Goal: Task Accomplishment & Management: Use online tool/utility

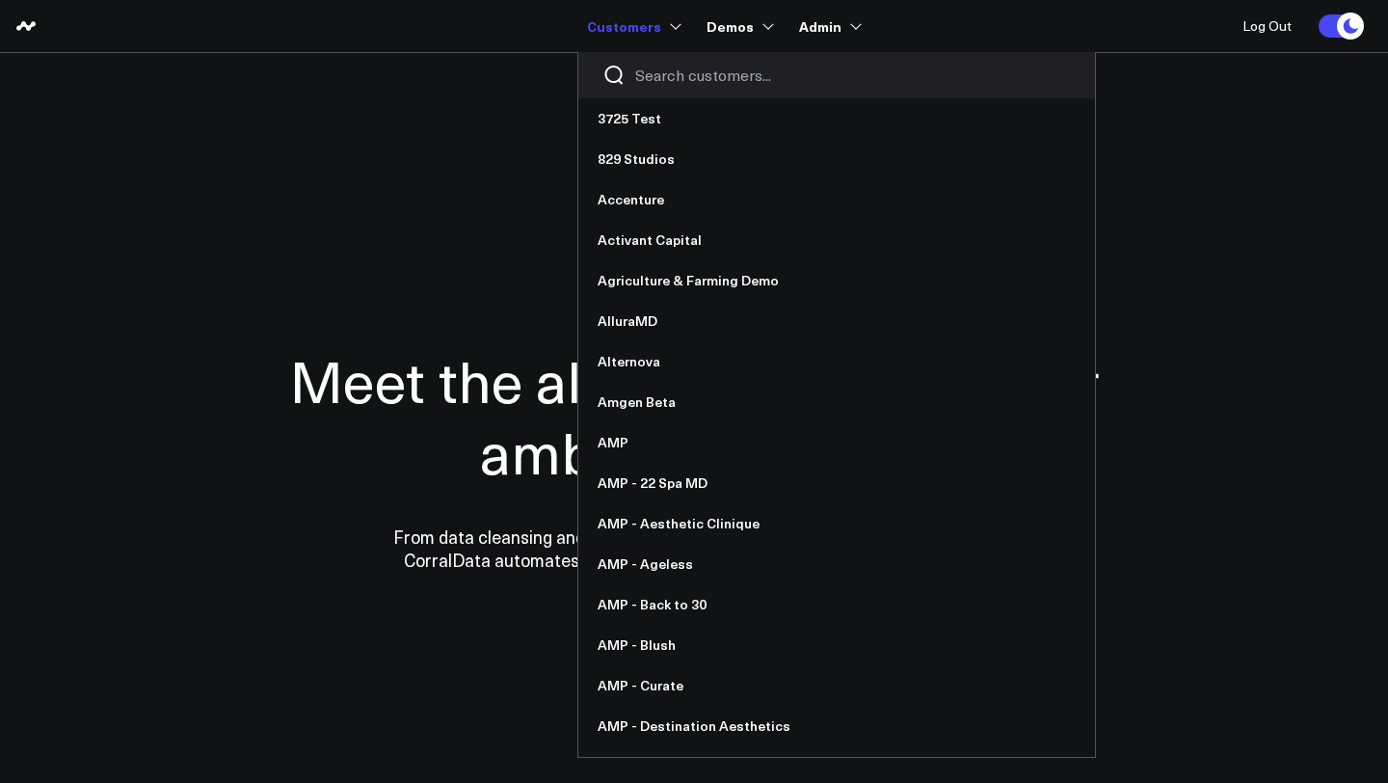
click at [661, 73] on input "Search customers input" at bounding box center [853, 75] width 436 height 21
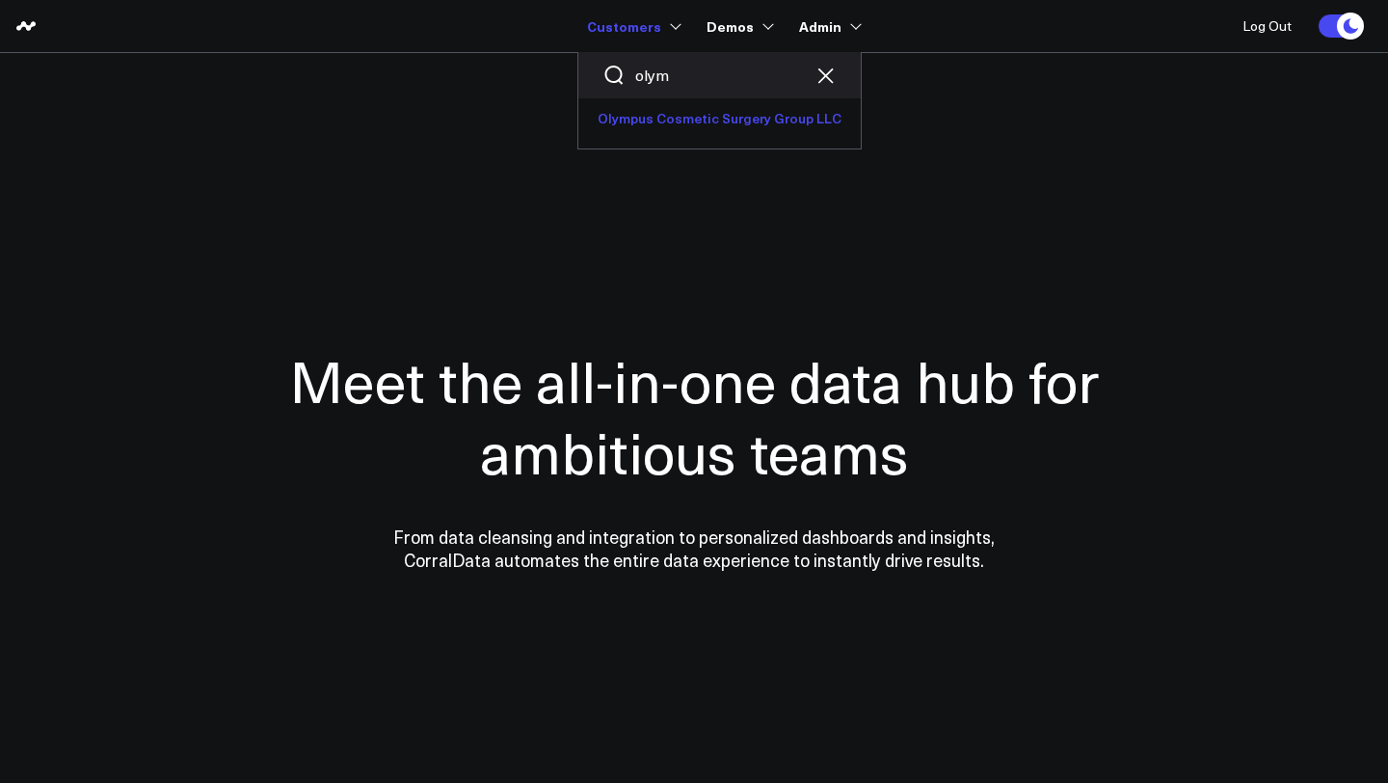
type input "olym"
click at [636, 118] on link "Olympus Cosmetic Surgery Group LLC" at bounding box center [720, 118] width 283 height 40
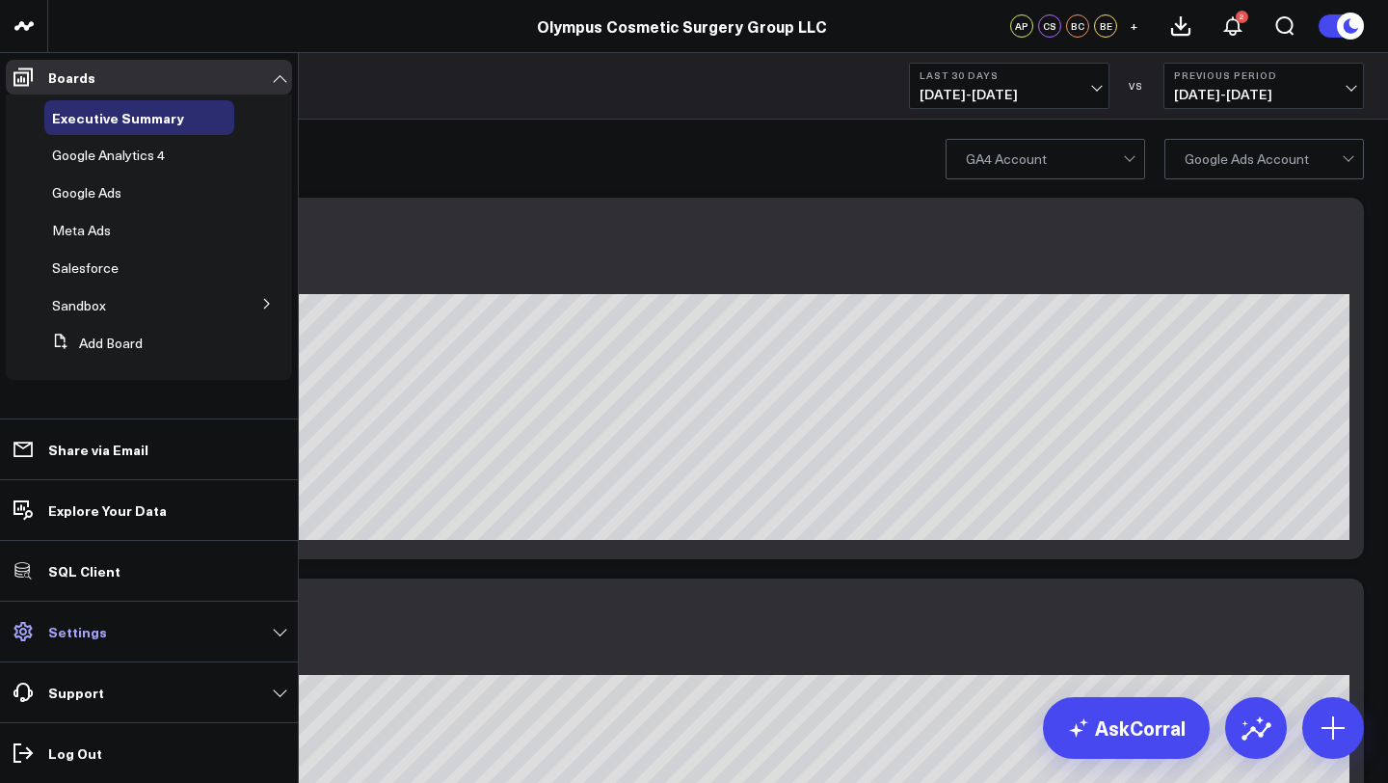
click at [101, 638] on link "Settings" at bounding box center [149, 631] width 286 height 35
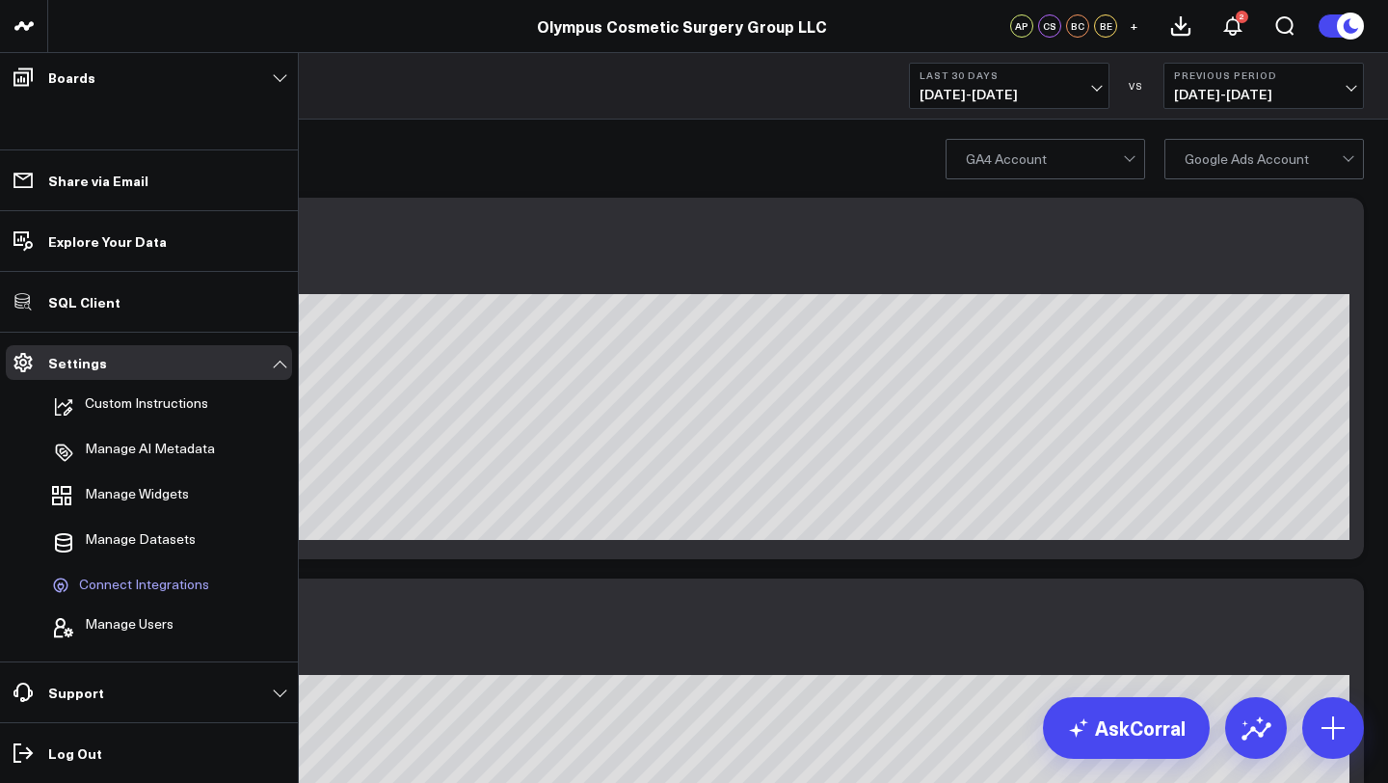
click at [129, 583] on span "Connect Integrations" at bounding box center [144, 585] width 130 height 17
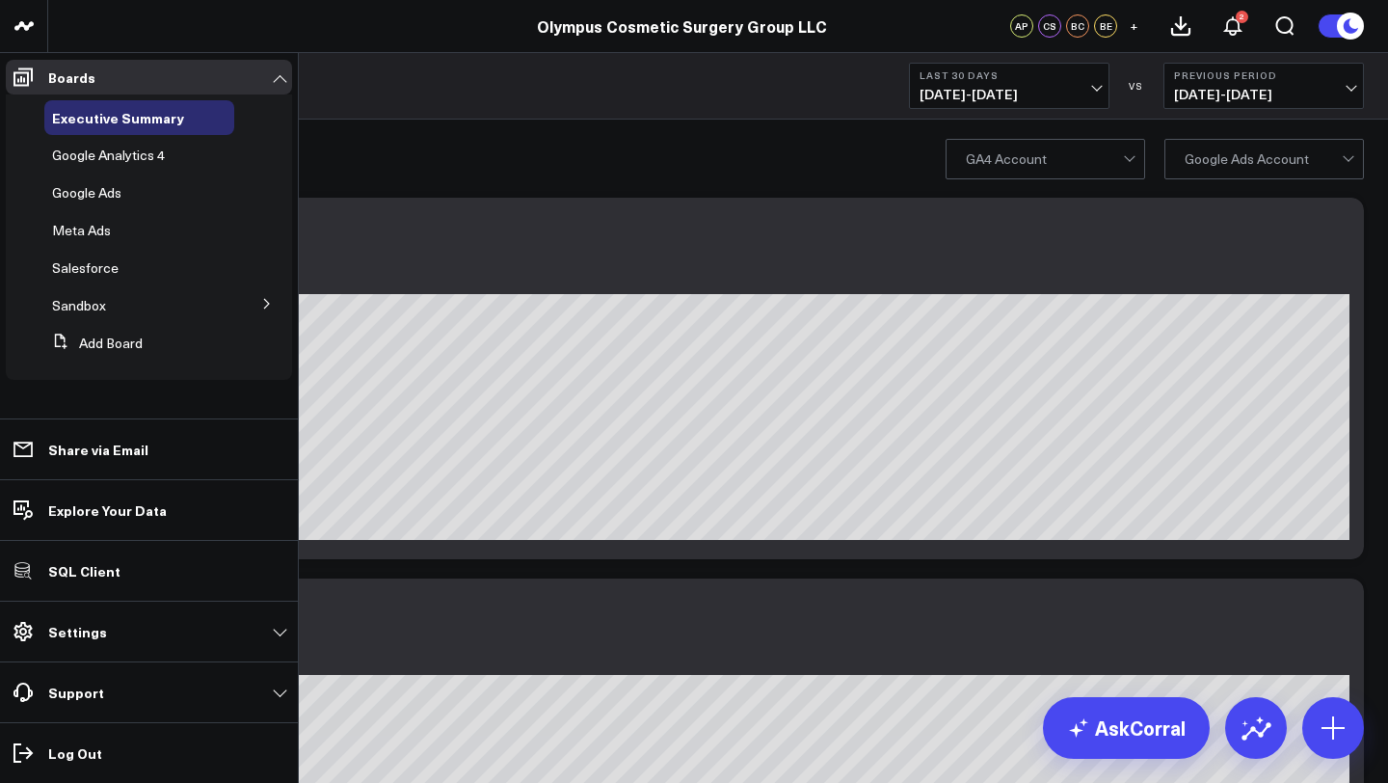
click at [144, 624] on link "Settings" at bounding box center [149, 631] width 286 height 35
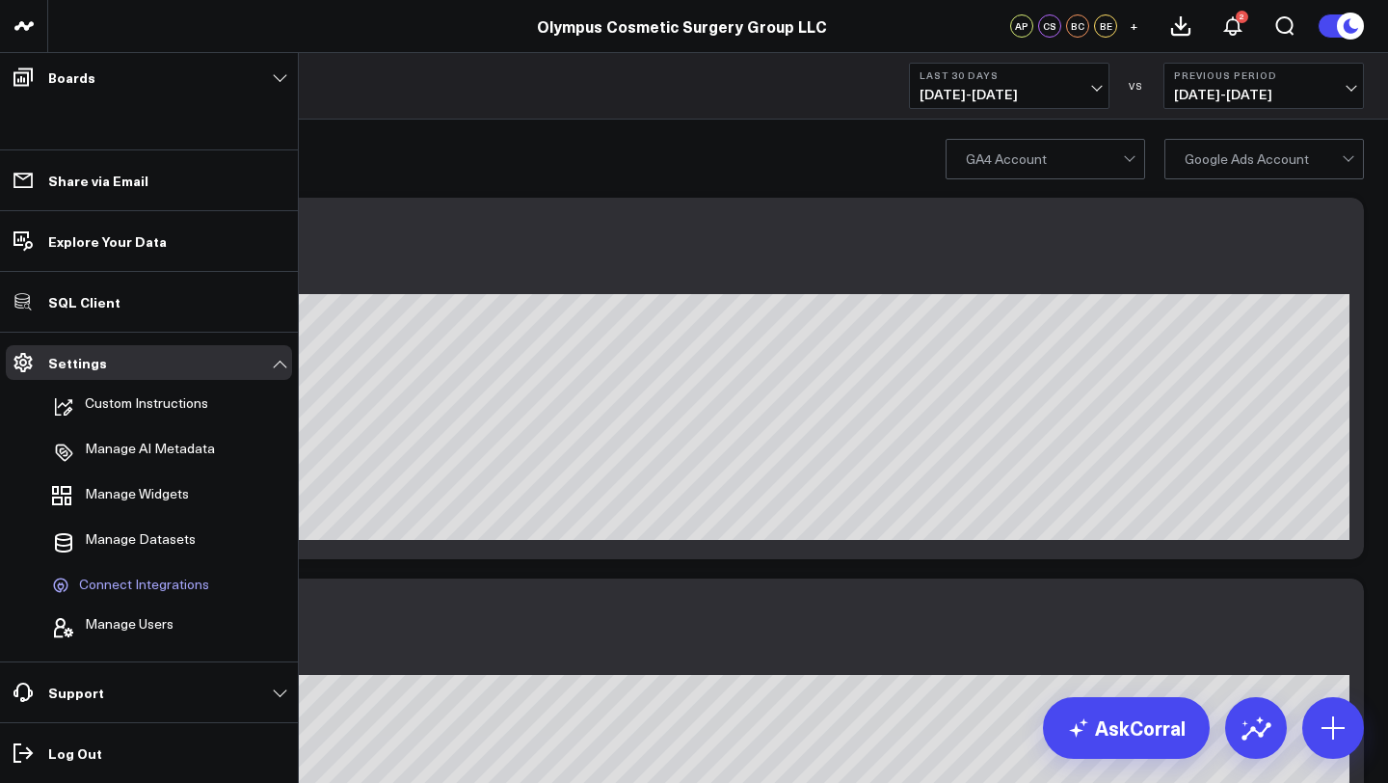
click at [145, 583] on span "Connect Integrations" at bounding box center [144, 585] width 130 height 17
